Goal: Transaction & Acquisition: Purchase product/service

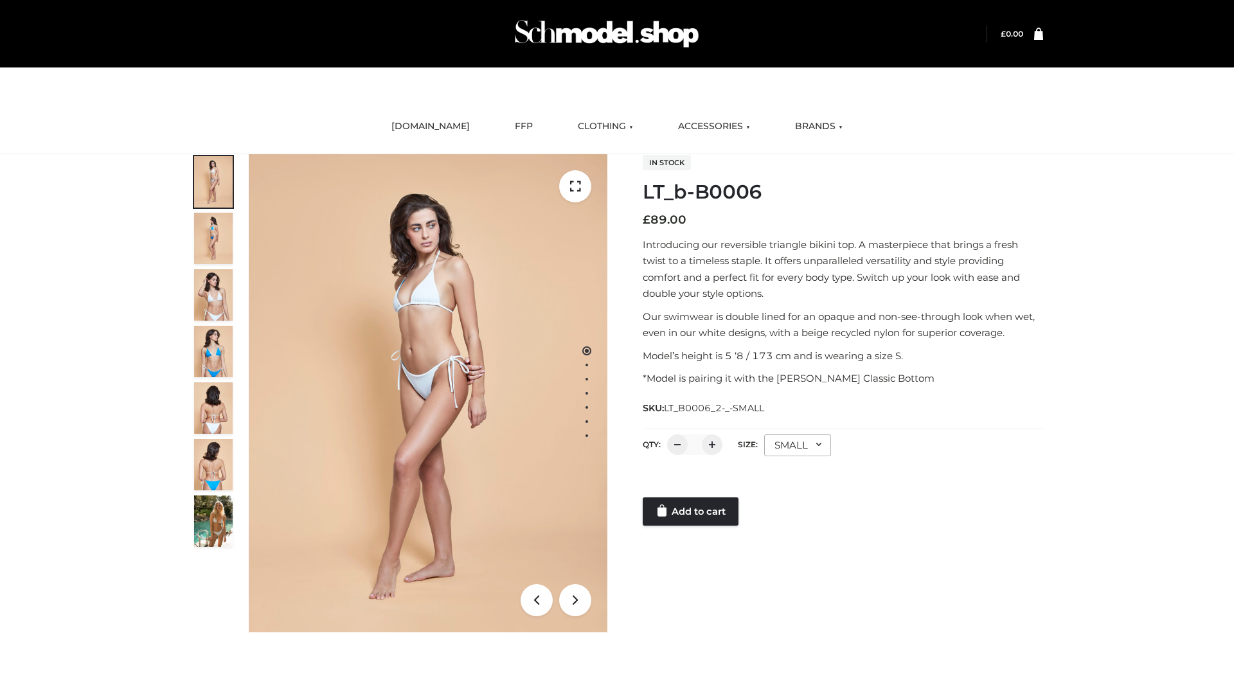
click at [692, 512] on link "Add to cart" at bounding box center [691, 512] width 96 height 28
